Goal: Task Accomplishment & Management: Manage account settings

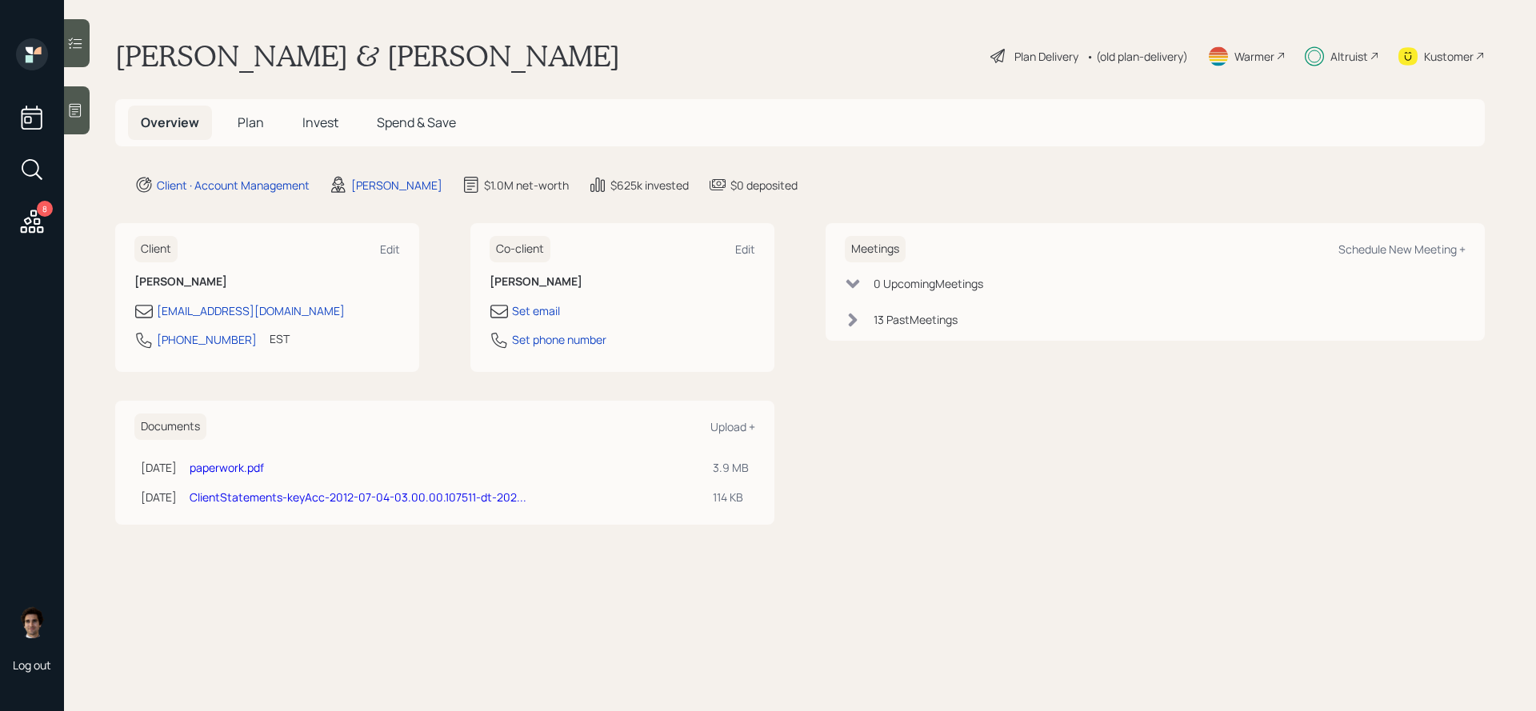
click at [264, 150] on main "[PERSON_NAME] & [PERSON_NAME] Plan Delivery • (old plan-delivery) Warmer Altrui…" at bounding box center [800, 355] width 1472 height 711
click at [264, 146] on main "[PERSON_NAME] & [PERSON_NAME] Plan Delivery • (old plan-delivery) Warmer Altrui…" at bounding box center [800, 355] width 1472 height 711
click at [262, 132] on h5 "Plan" at bounding box center [251, 123] width 52 height 34
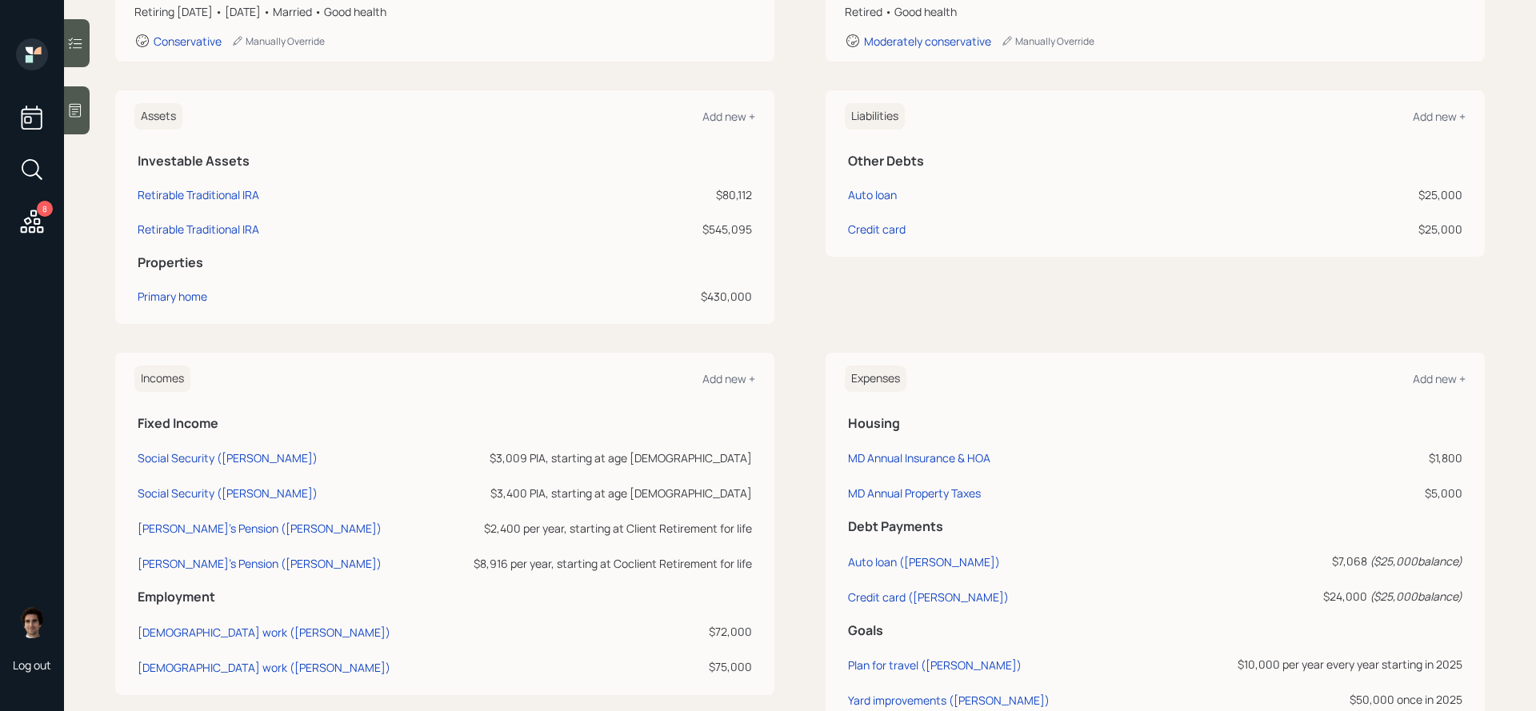
scroll to position [319, 0]
click at [905, 227] on div "Credit card" at bounding box center [877, 230] width 58 height 17
select select "credit_card"
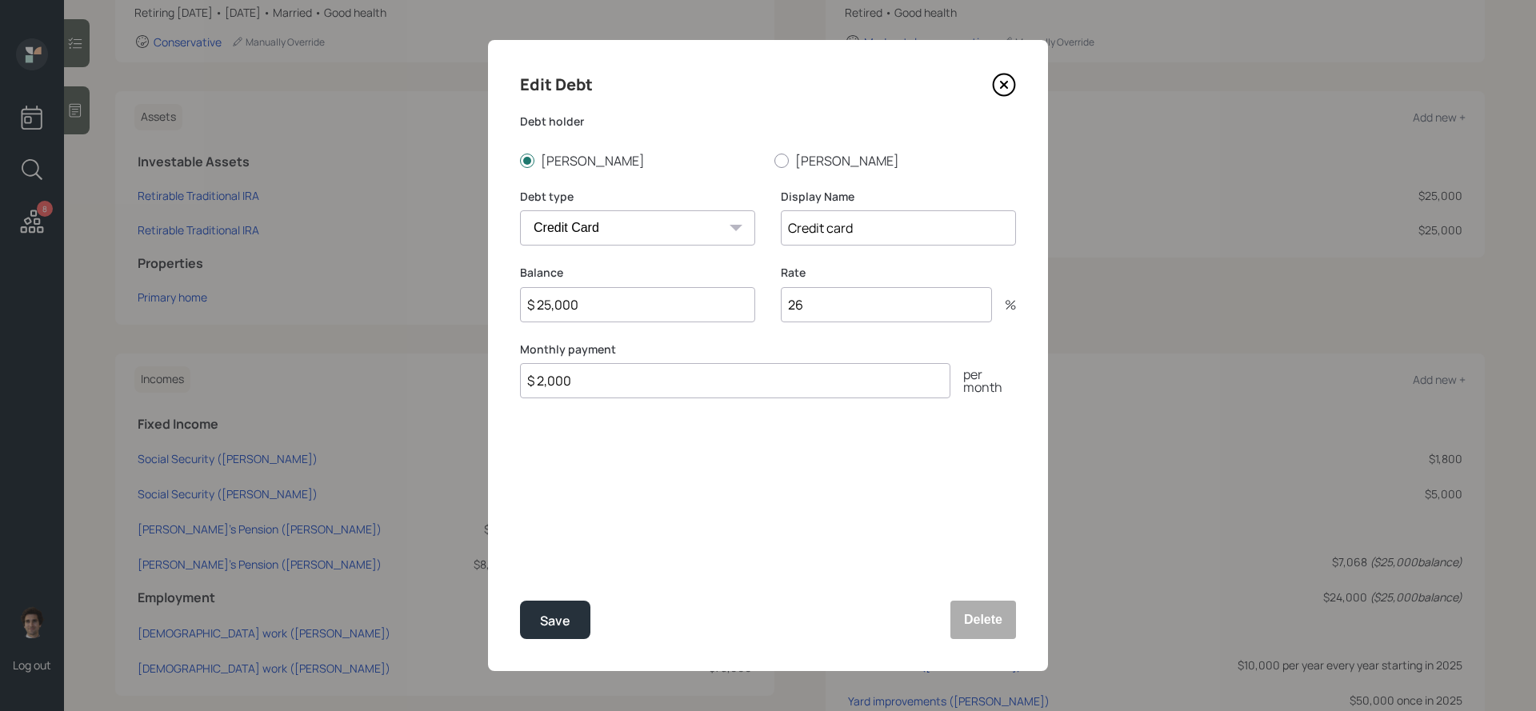
drag, startPoint x: 585, startPoint y: 297, endPoint x: 438, endPoint y: 296, distance: 147.2
click at [438, 296] on div "Edit Debt Debt [PERSON_NAME] [PERSON_NAME] Debt type Car Credit Card Medical St…" at bounding box center [768, 355] width 1536 height 711
type input "$ 43,513"
click at [566, 622] on div "Save" at bounding box center [555, 621] width 30 height 22
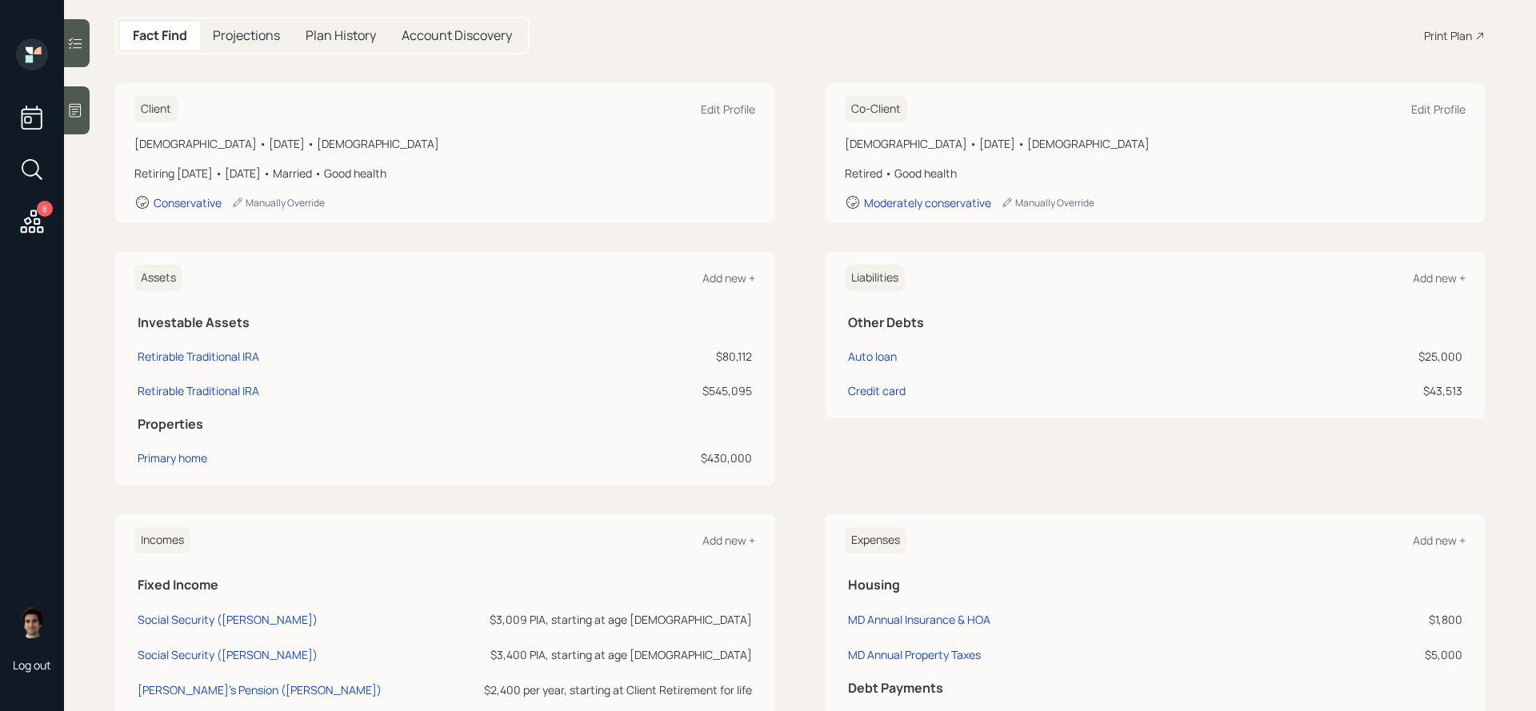
scroll to position [14, 0]
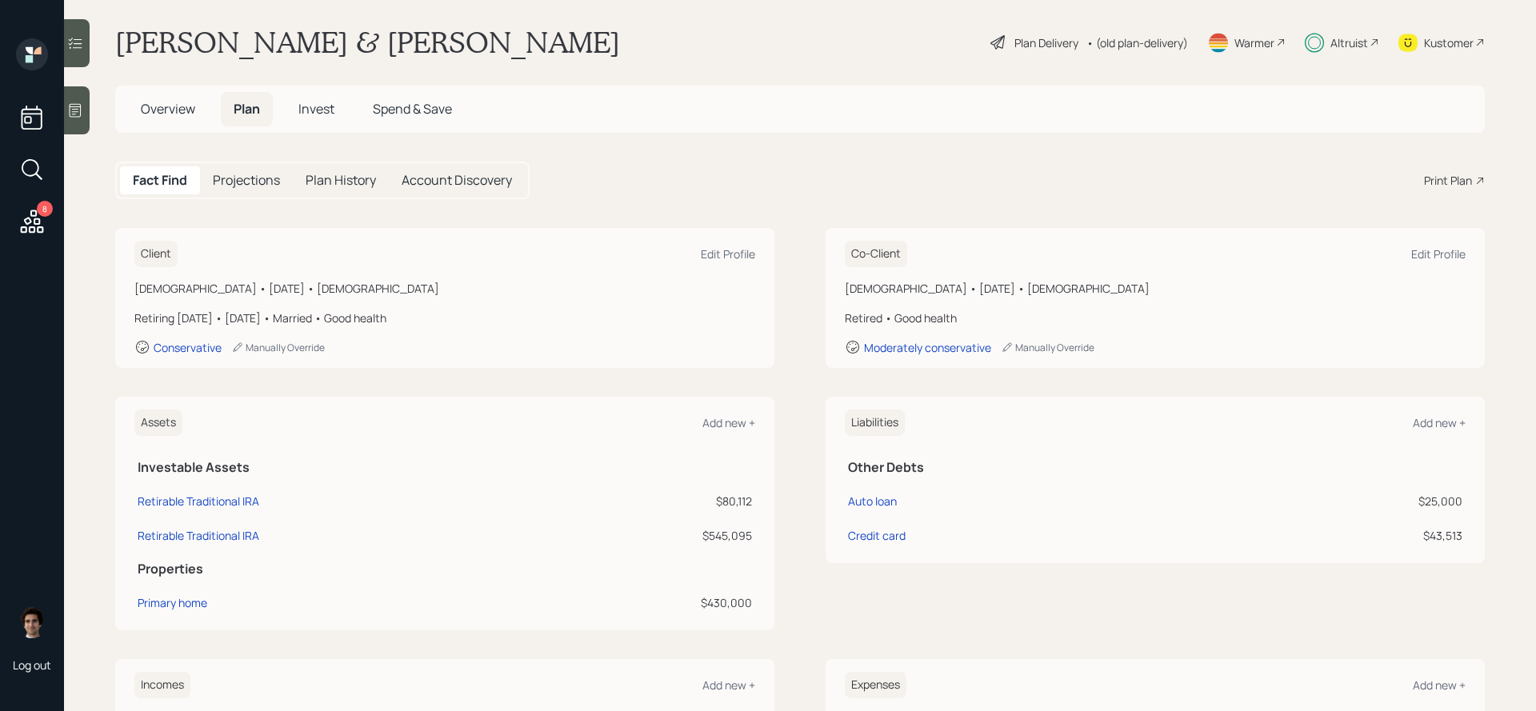
click at [1055, 26] on div "Plan Delivery • (old plan-delivery)" at bounding box center [1089, 42] width 201 height 35
click at [1055, 44] on div "Plan Delivery" at bounding box center [1046, 42] width 64 height 17
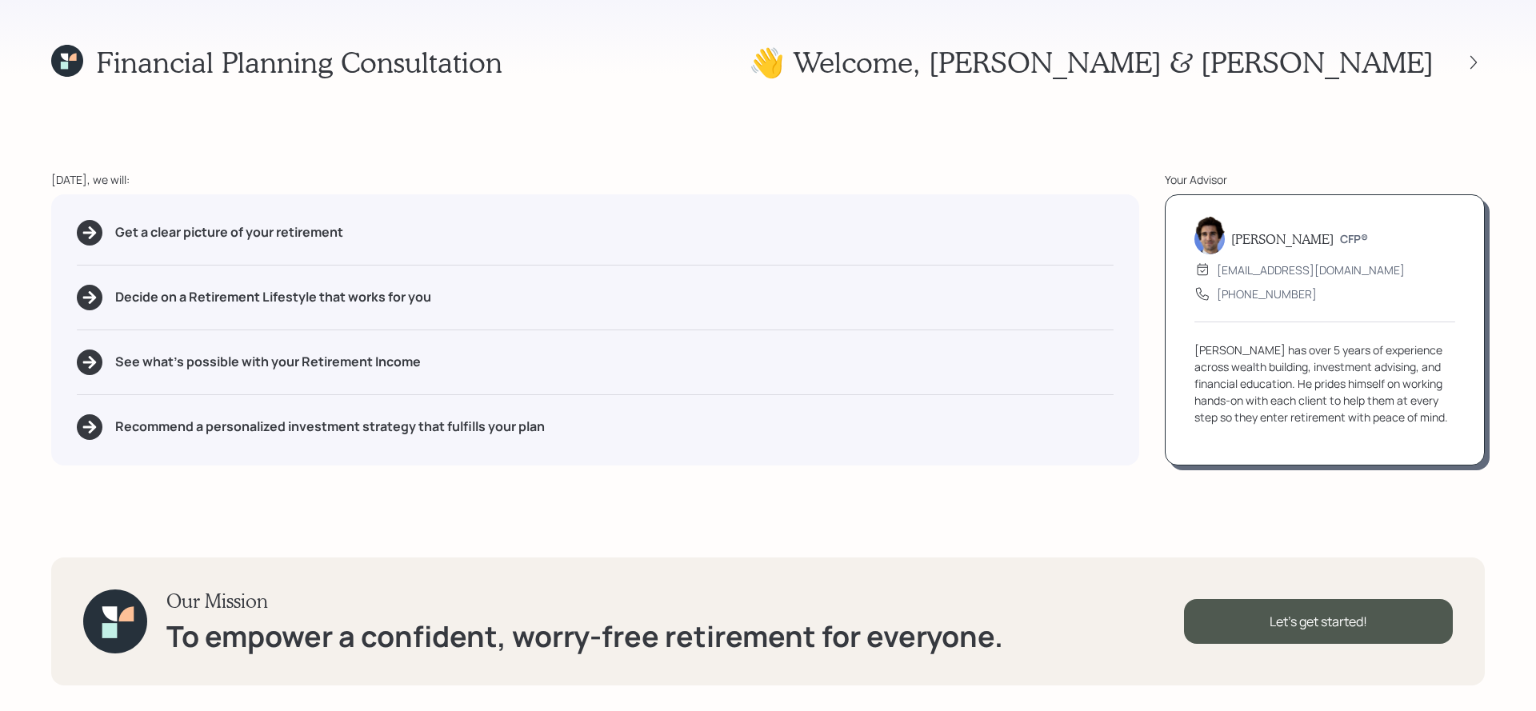
click at [1478, 75] on div "👋 Welcome , [PERSON_NAME] & [PERSON_NAME]" at bounding box center [1117, 62] width 736 height 34
click at [1474, 70] on icon at bounding box center [1474, 62] width 16 height 16
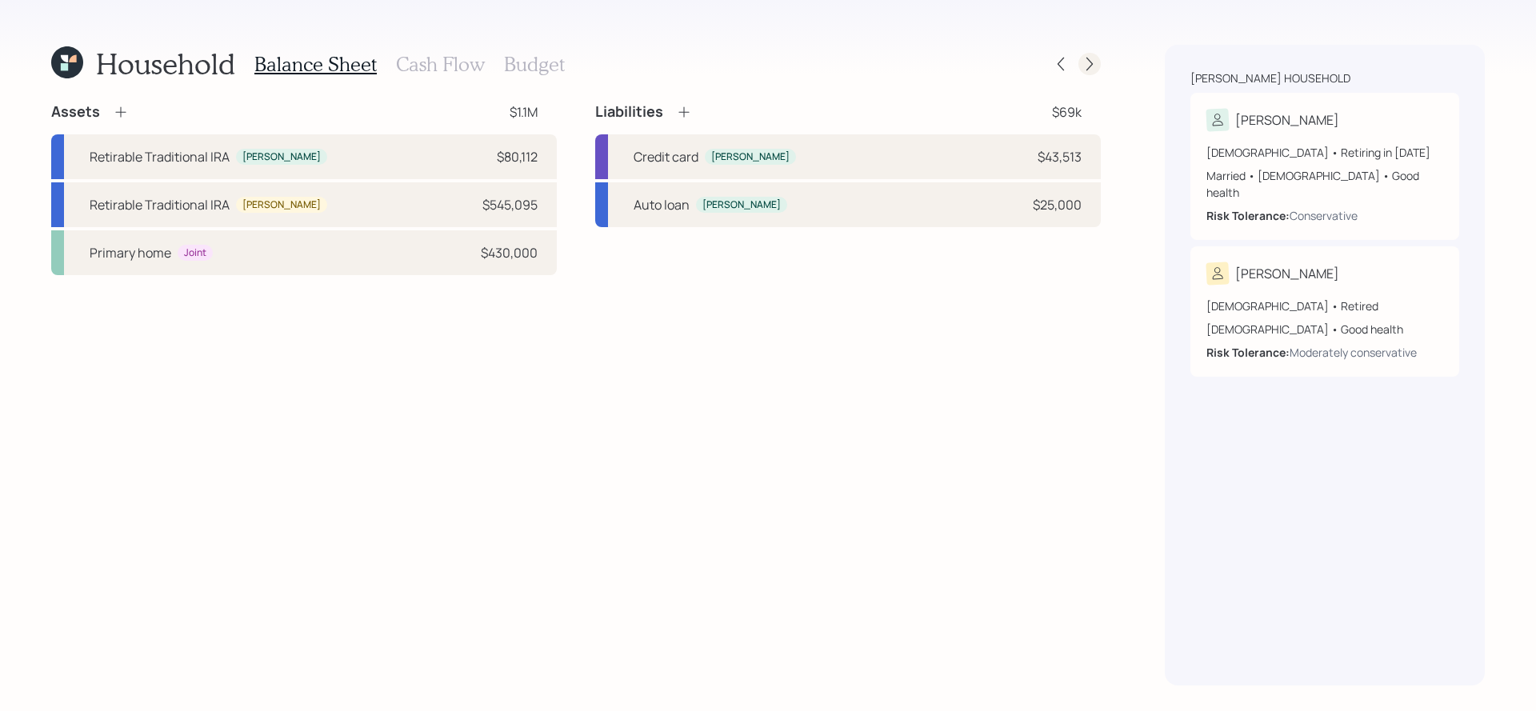
click at [1088, 59] on icon at bounding box center [1089, 65] width 6 height 14
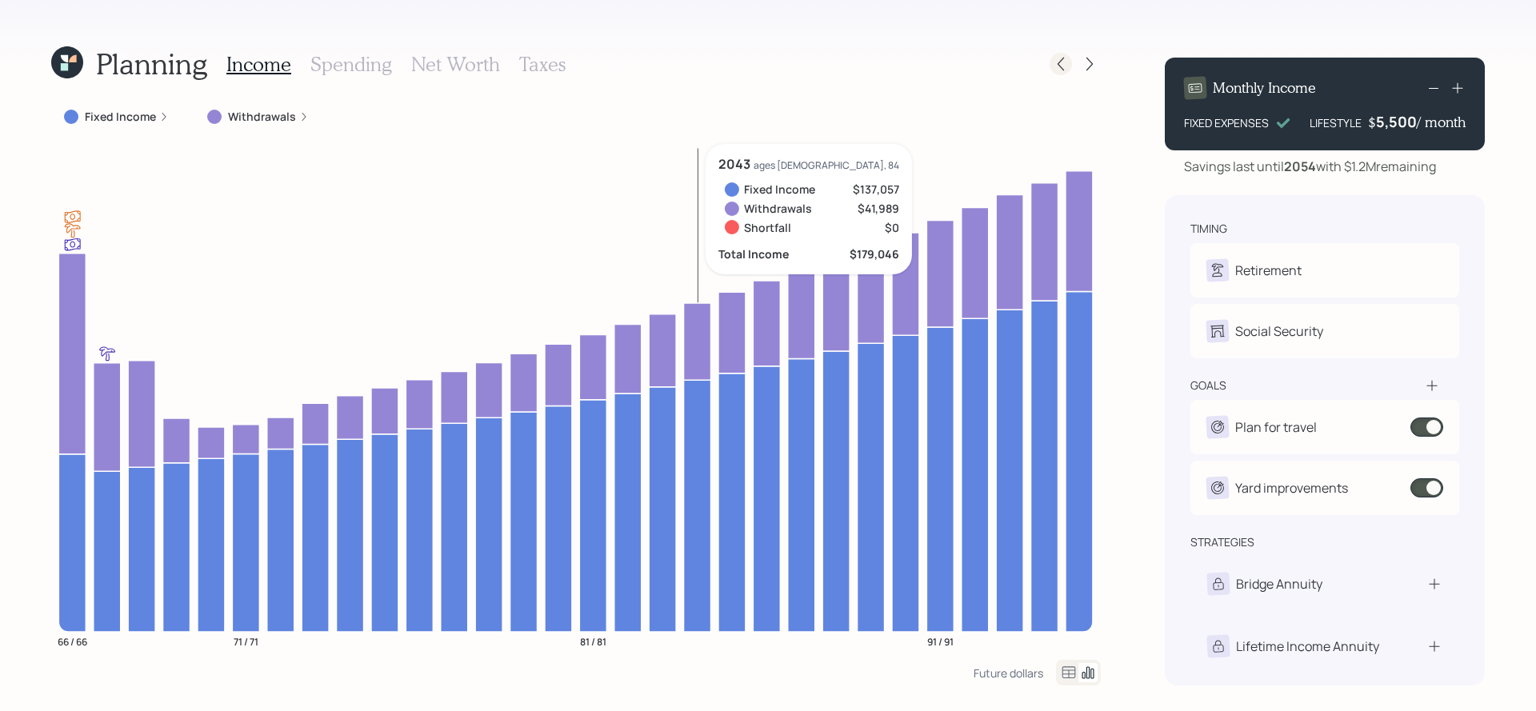
click at [1062, 66] on icon at bounding box center [1061, 64] width 16 height 16
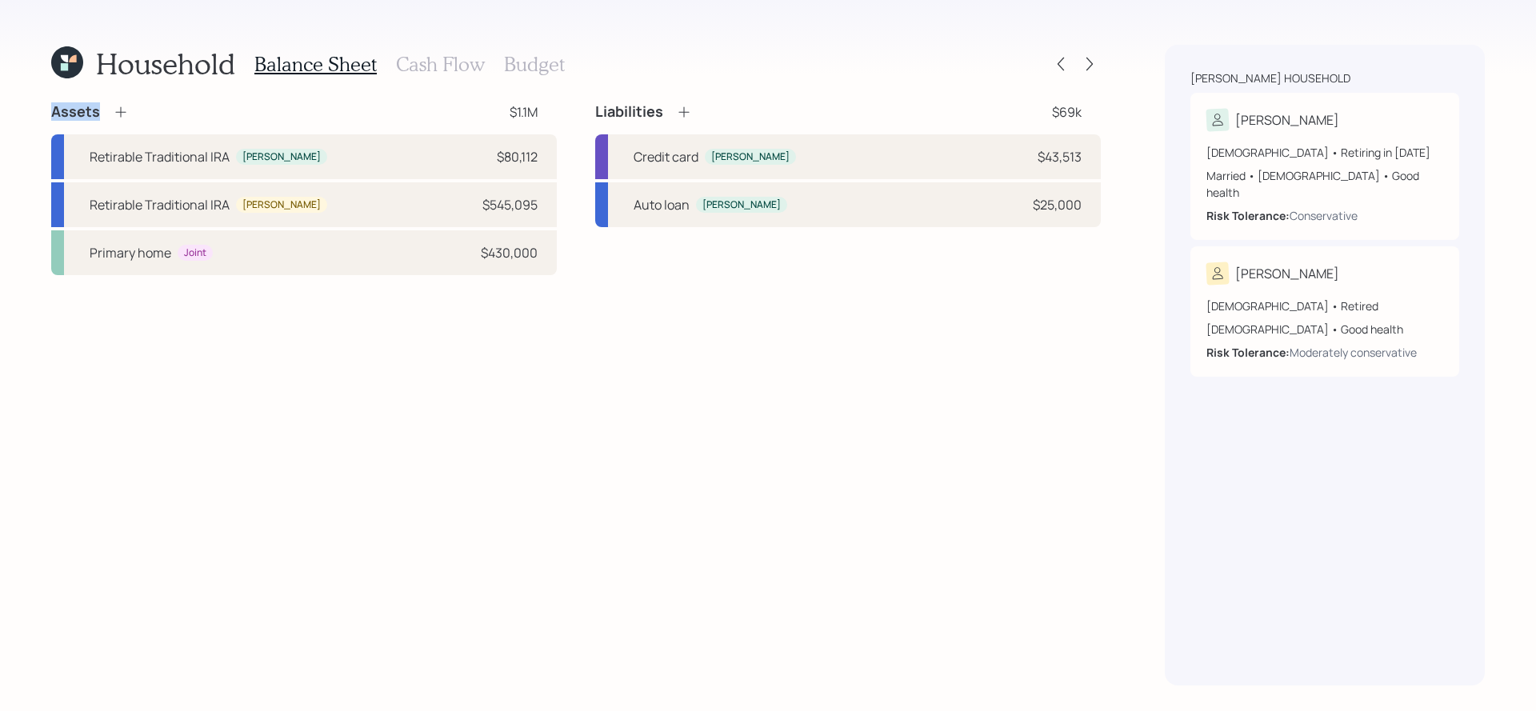
click at [1062, 66] on icon at bounding box center [1061, 64] width 16 height 16
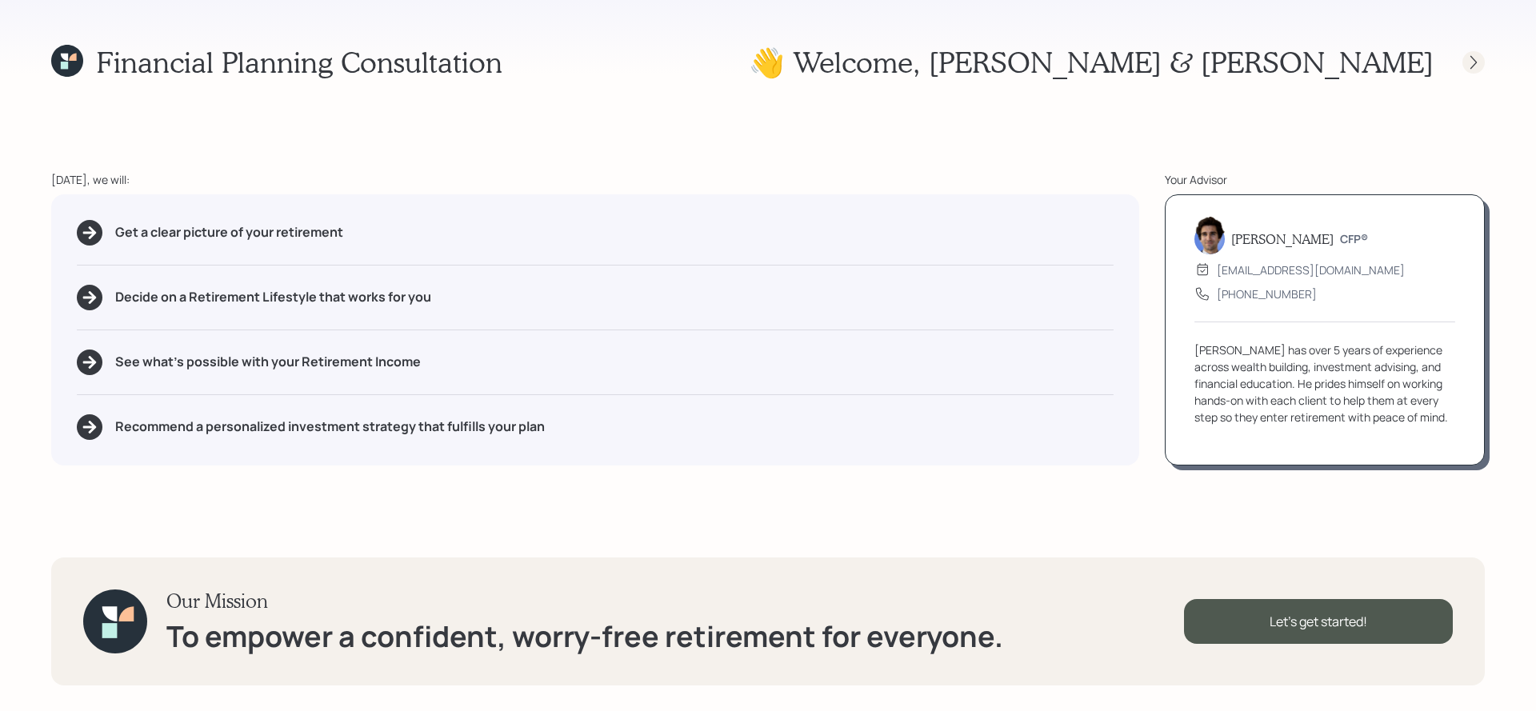
click at [1482, 67] on div at bounding box center [1473, 62] width 22 height 22
